Goal: Book appointment/travel/reservation

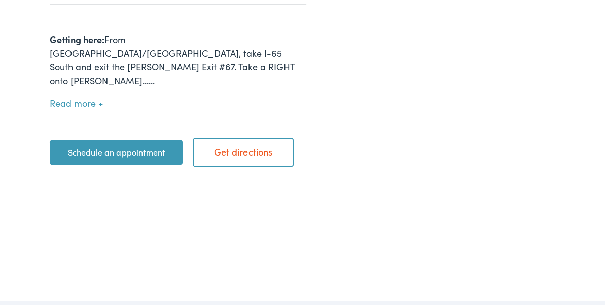
scroll to position [558, 0]
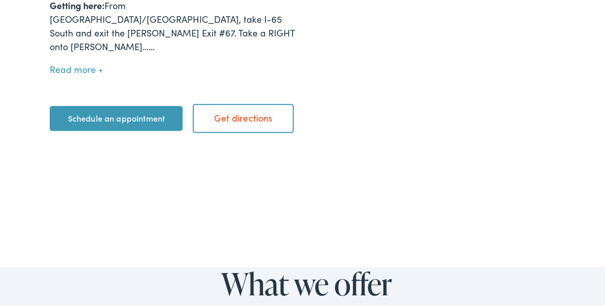
click at [155, 122] on link "Schedule an appointment" at bounding box center [116, 116] width 133 height 25
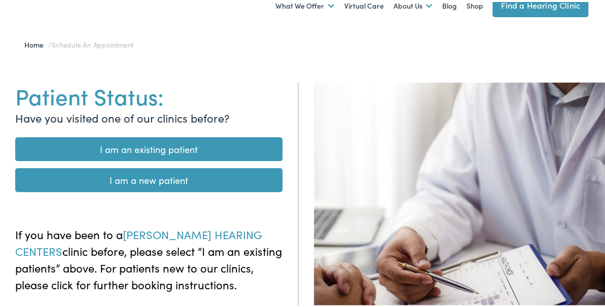
click at [177, 178] on link "I am a new patient" at bounding box center [148, 178] width 267 height 24
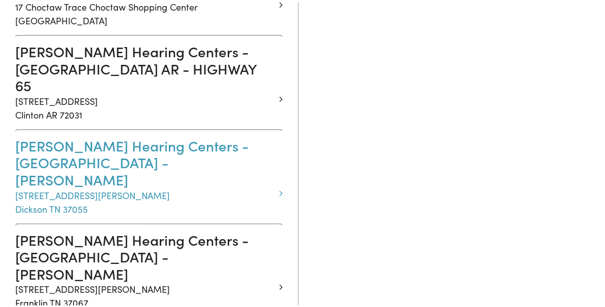
scroll to position [457, 0]
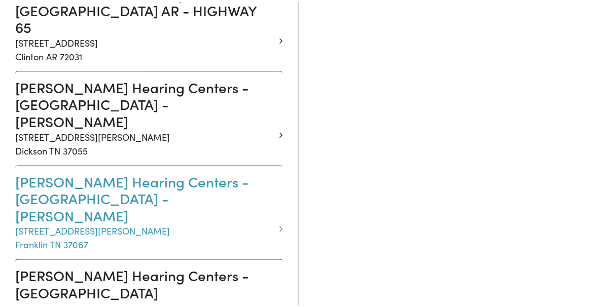
click at [65, 222] on p "4091 Mallory Ln Suite 122 Franklin TN 37067" at bounding box center [145, 235] width 260 height 27
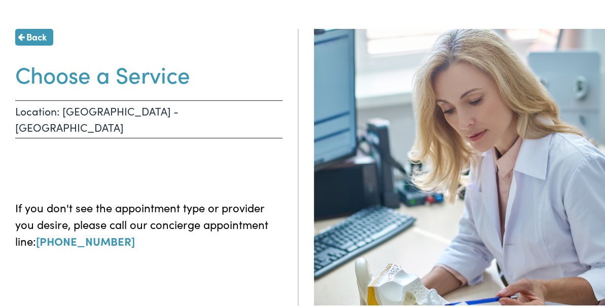
scroll to position [51, 0]
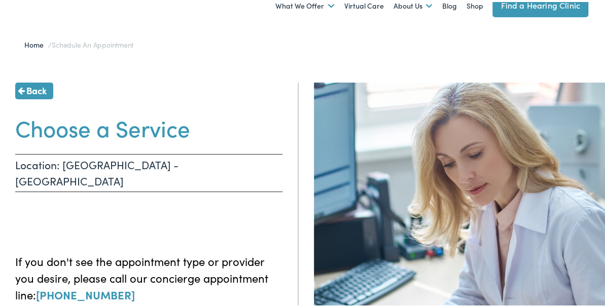
click at [162, 135] on h1 "Choose a Service" at bounding box center [148, 126] width 267 height 27
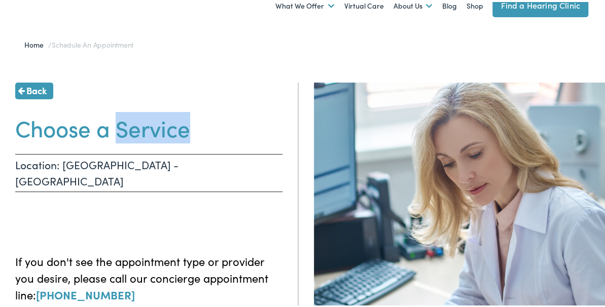
click at [162, 135] on h1 "Choose a Service" at bounding box center [148, 126] width 267 height 27
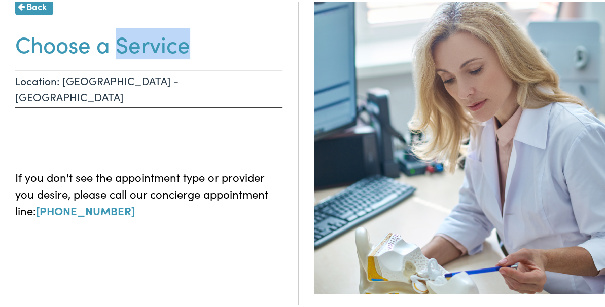
scroll to position [0, 0]
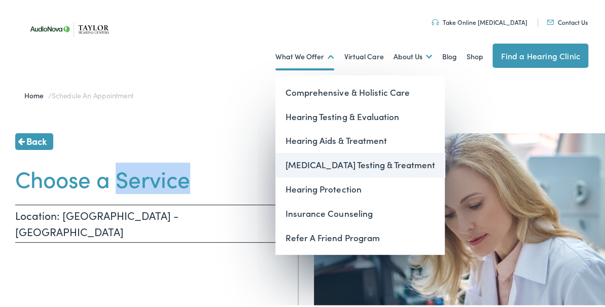
click at [316, 163] on link "[MEDICAL_DATA] Testing & Treatment" at bounding box center [359, 163] width 169 height 24
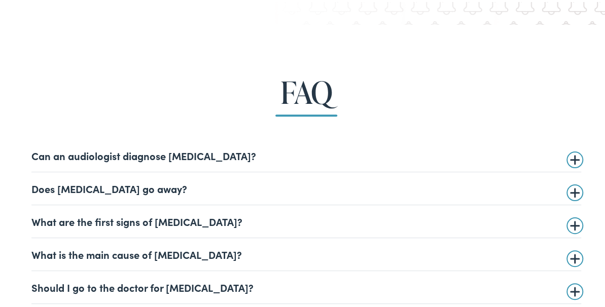
scroll to position [2283, 0]
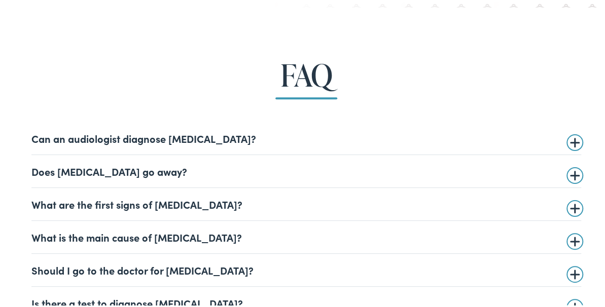
click at [254, 173] on summary "Does tinnitus go away?" at bounding box center [306, 169] width 550 height 12
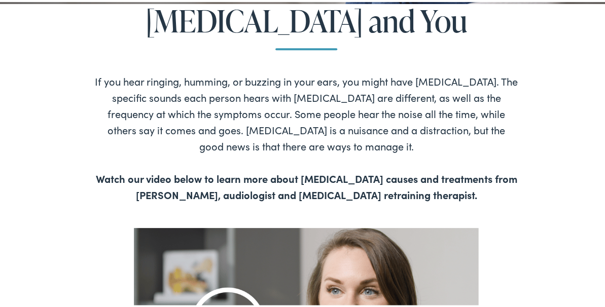
scroll to position [0, 0]
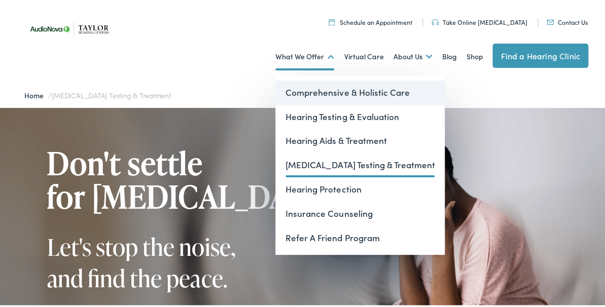
click at [330, 94] on link "Comprehensive & Holistic Care" at bounding box center [359, 91] width 169 height 24
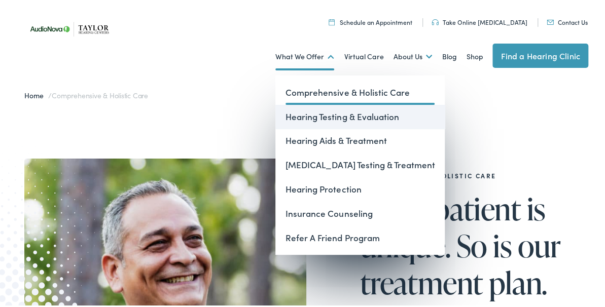
click at [326, 121] on link "Hearing Testing & Evaluation" at bounding box center [359, 115] width 169 height 24
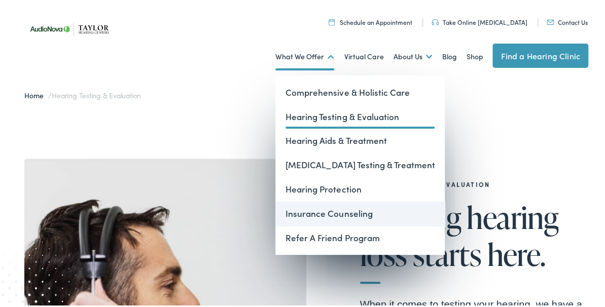
click at [335, 209] on link "Insurance Counseling" at bounding box center [359, 212] width 169 height 24
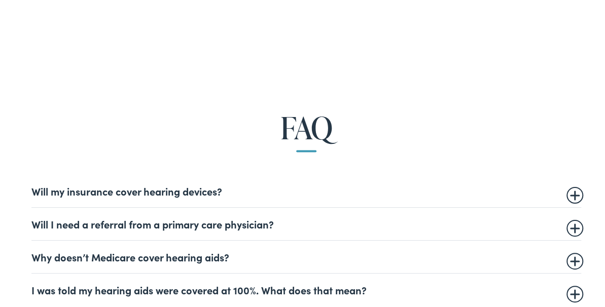
scroll to position [1909, 0]
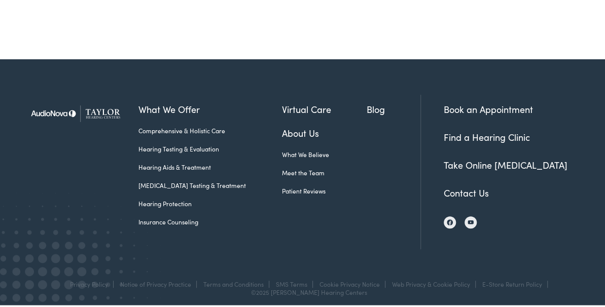
click at [496, 101] on link "Book an Appointment" at bounding box center [488, 107] width 89 height 13
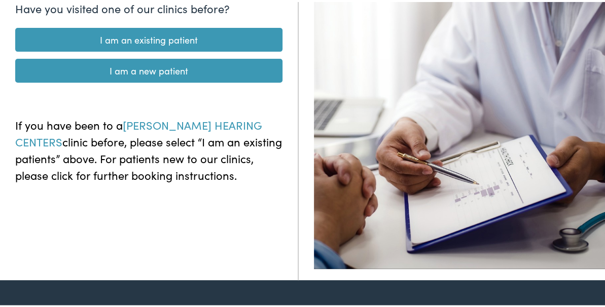
scroll to position [101, 0]
